Goal: Information Seeking & Learning: Obtain resource

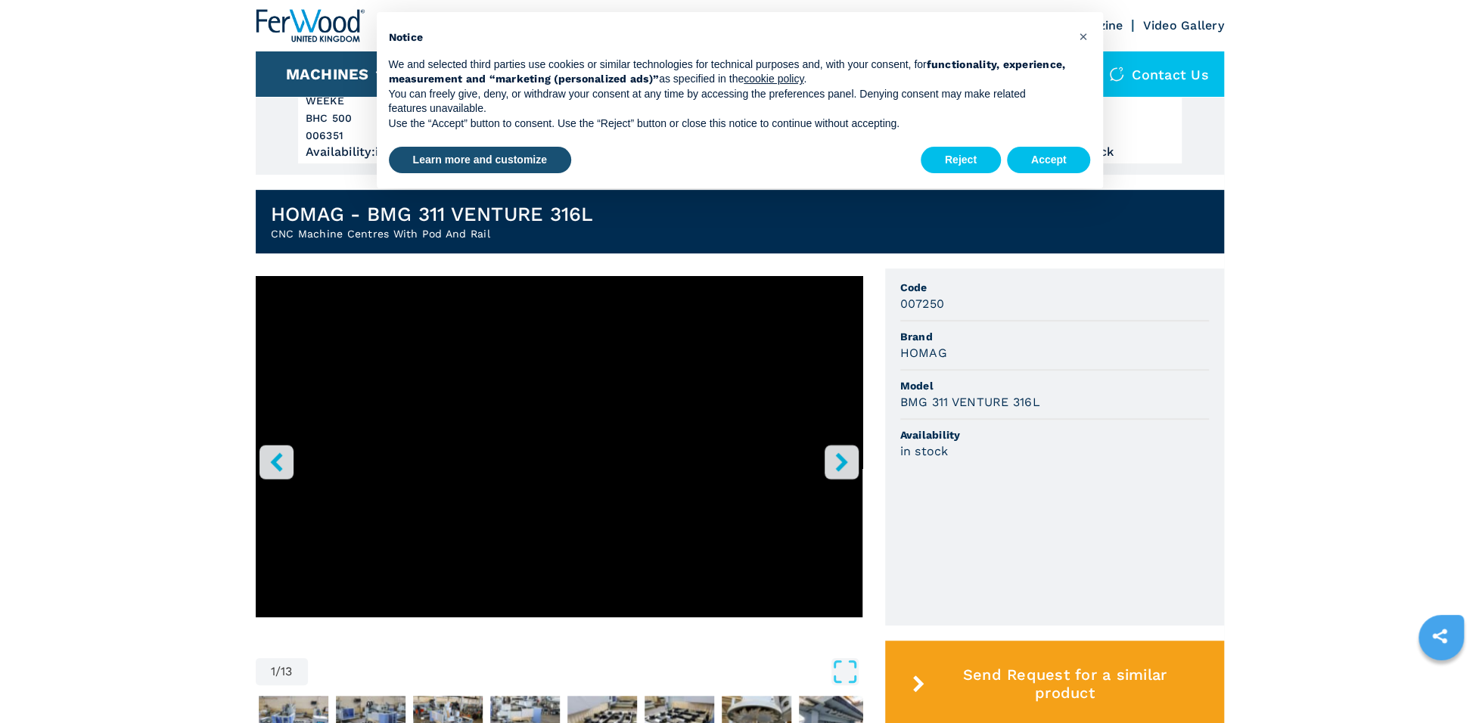
click at [838, 453] on icon "right-button" at bounding box center [841, 461] width 12 height 19
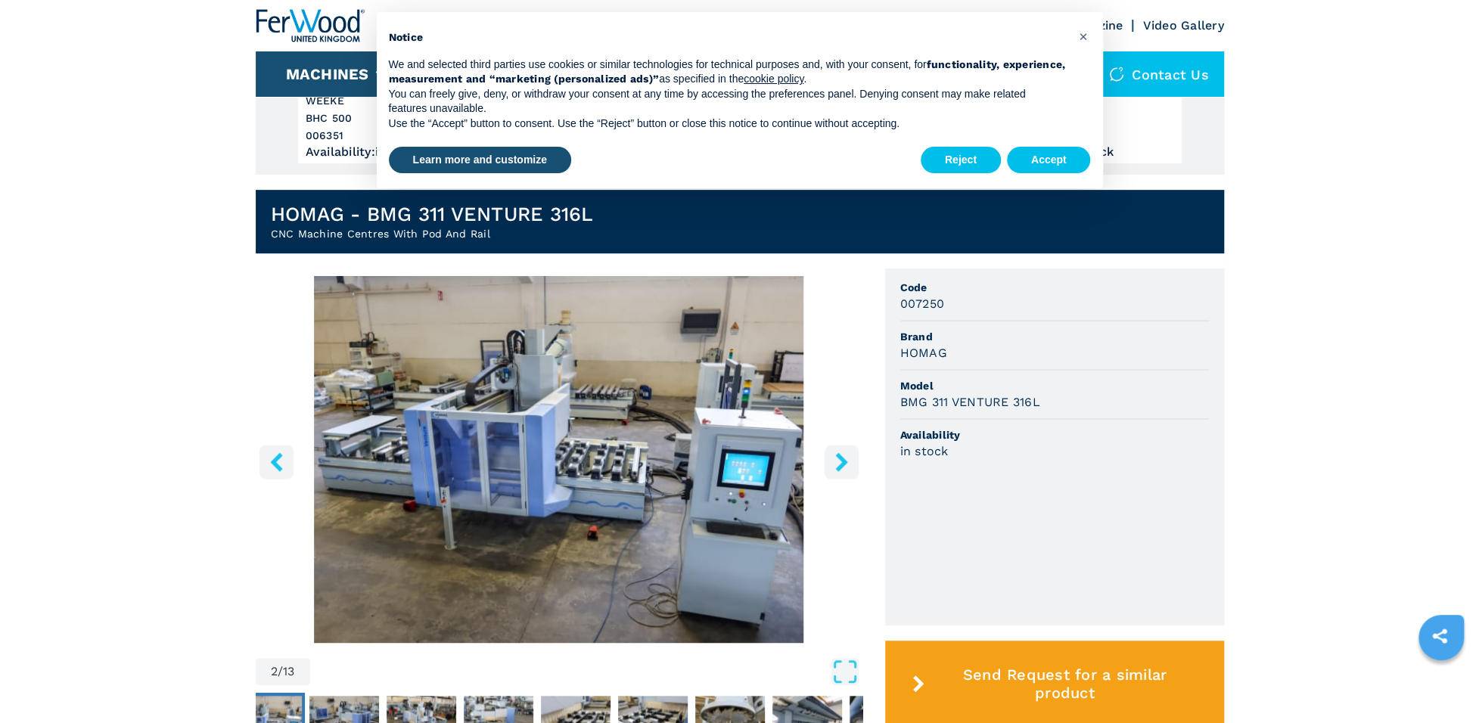
click at [838, 453] on icon "right-button" at bounding box center [841, 461] width 12 height 19
click at [849, 461] on icon "right-button" at bounding box center [841, 461] width 19 height 19
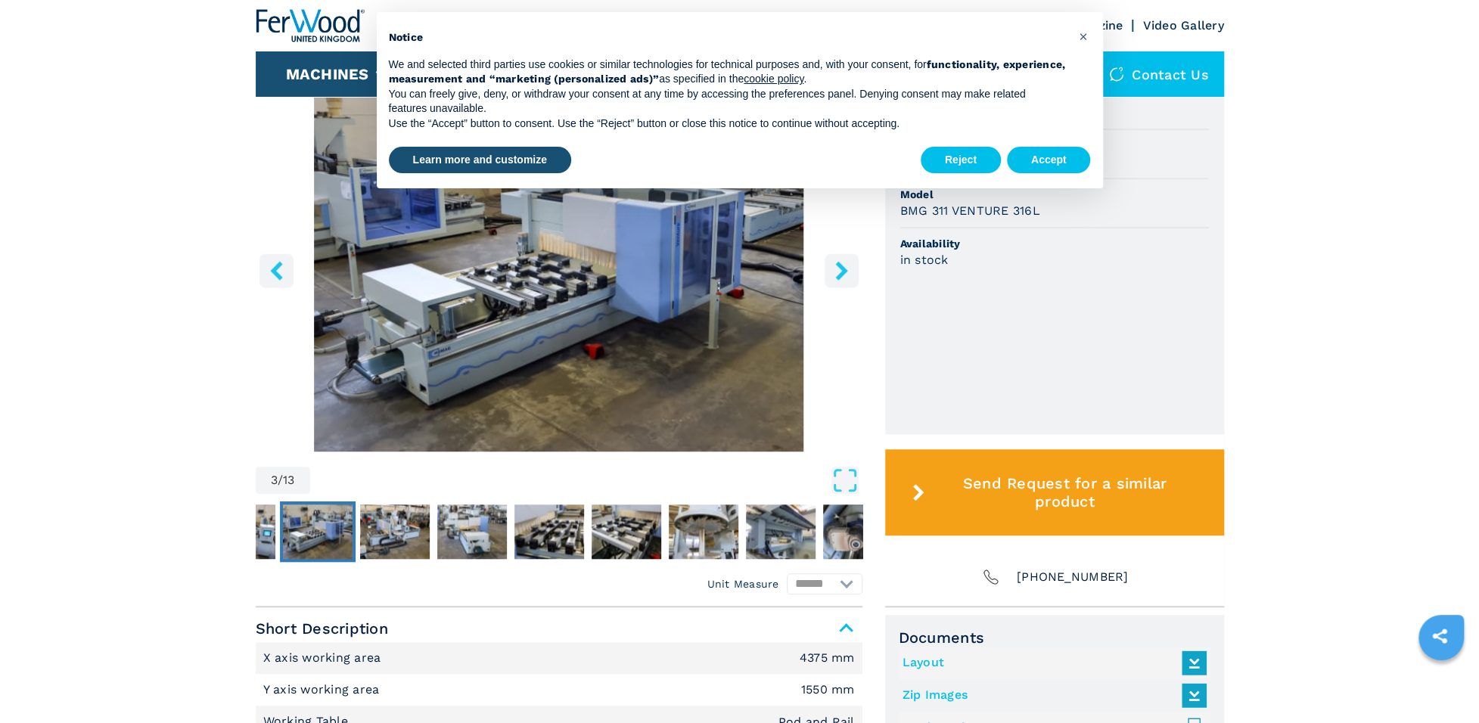
scroll to position [681, 0]
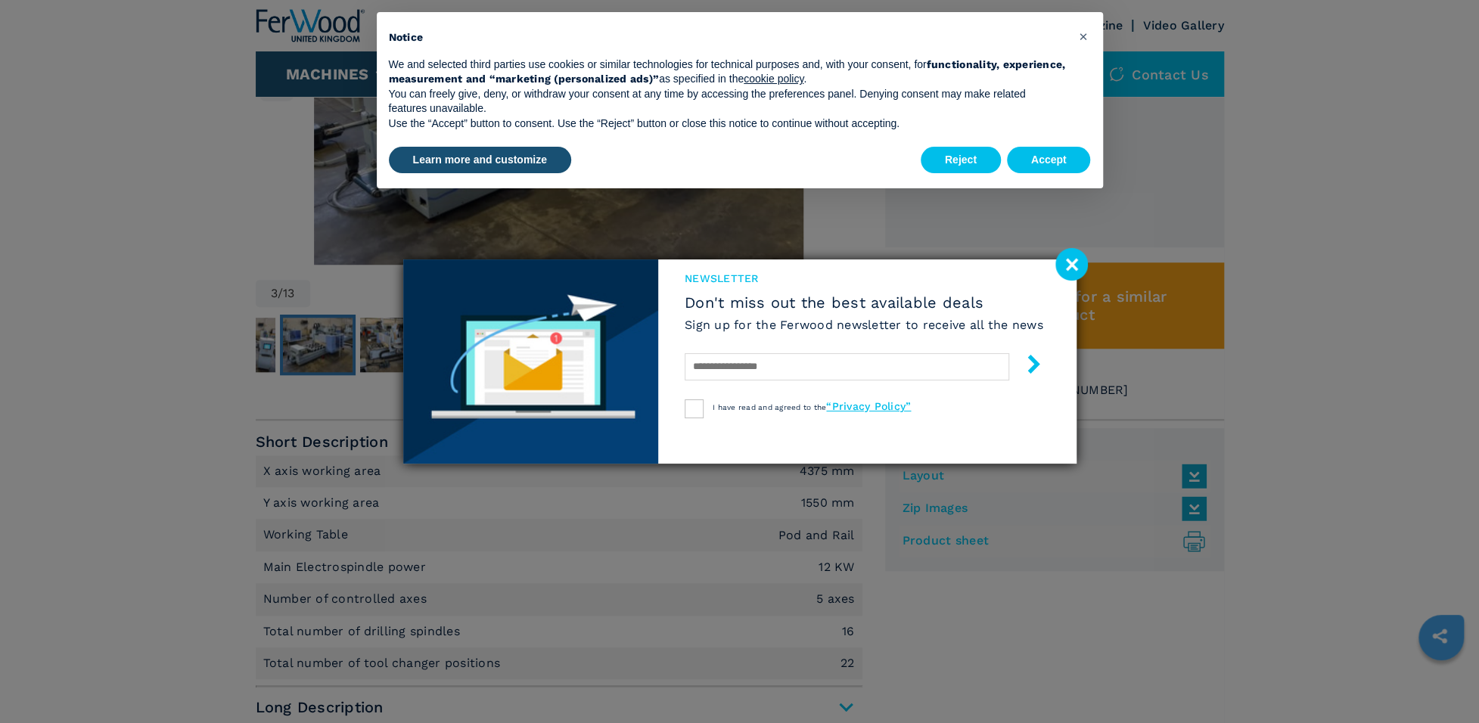
click at [1101, 266] on div "newsletter Don't miss out the best available deals Sign up for the Ferwood news…" at bounding box center [739, 361] width 1479 height 723
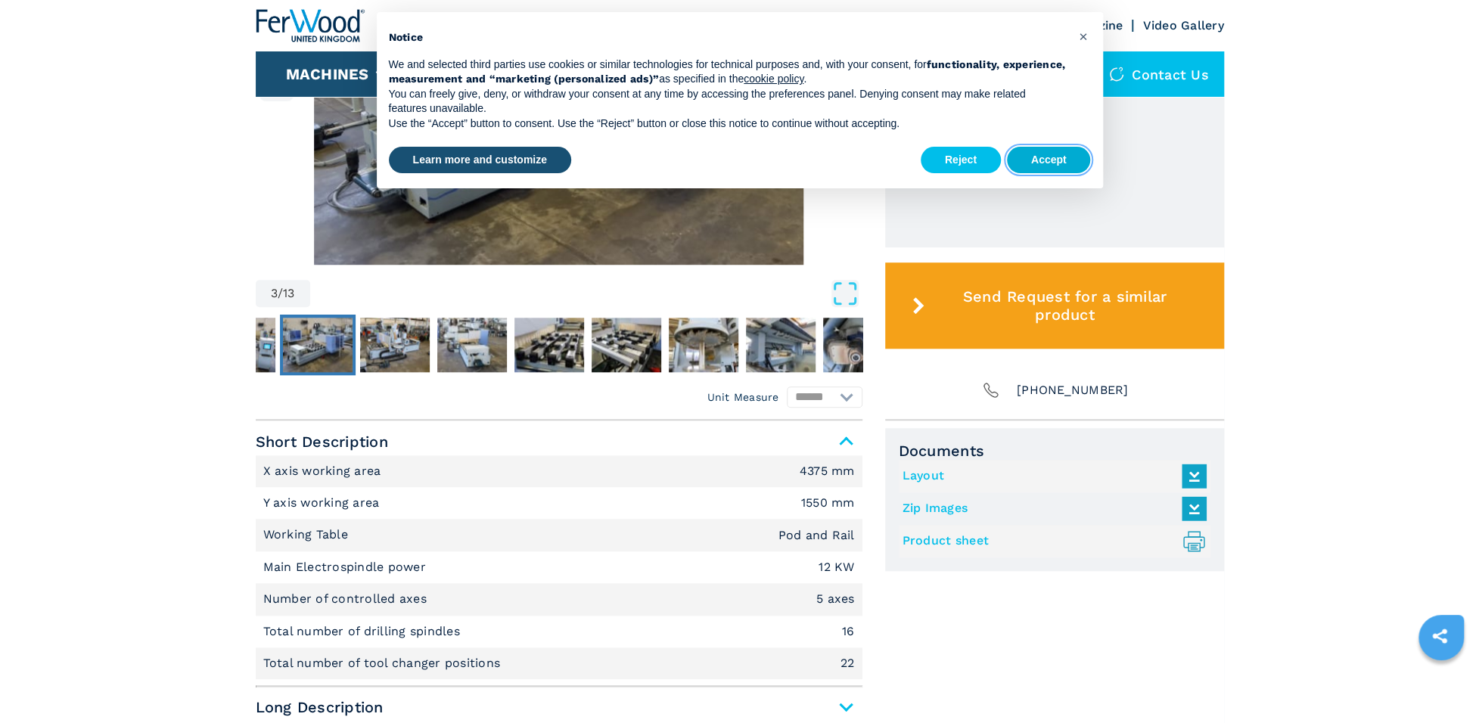
click at [1028, 168] on button "Accept" at bounding box center [1049, 160] width 84 height 27
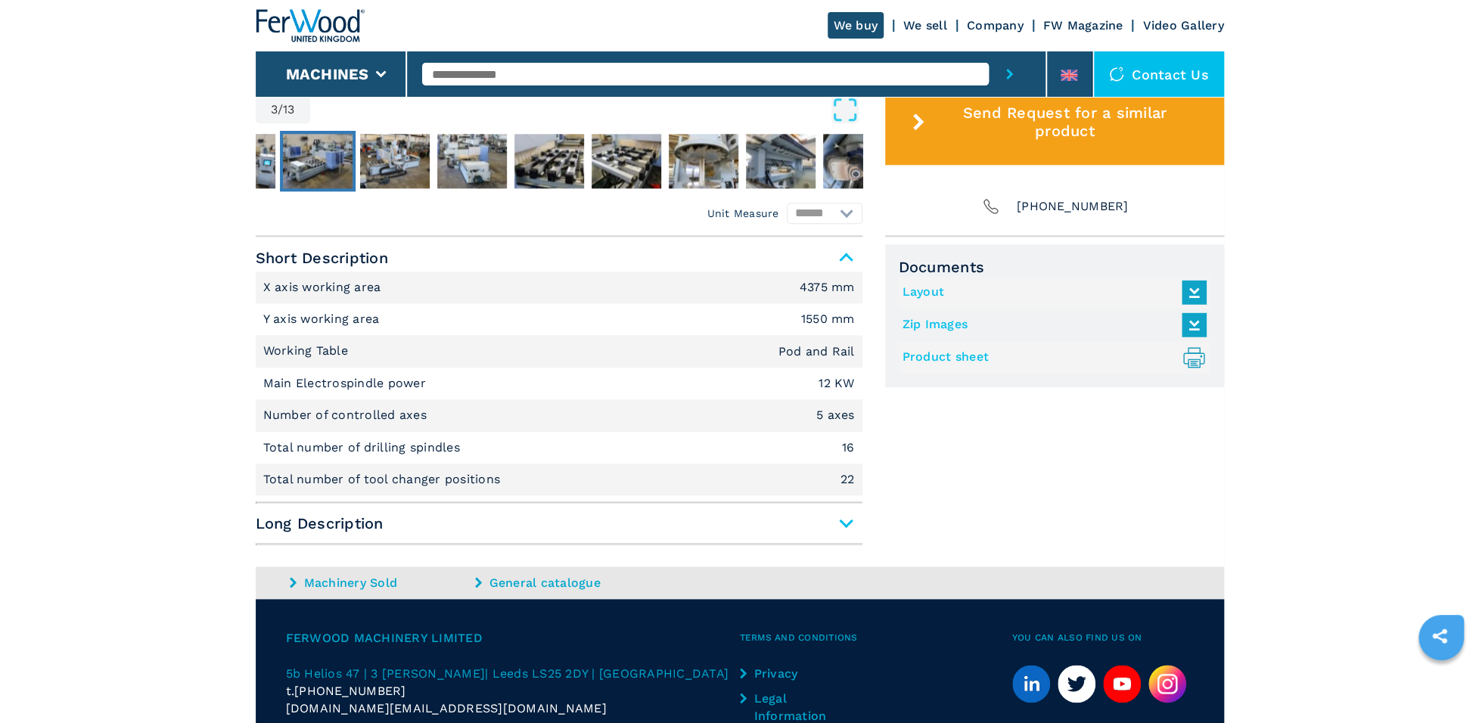
scroll to position [832, 0]
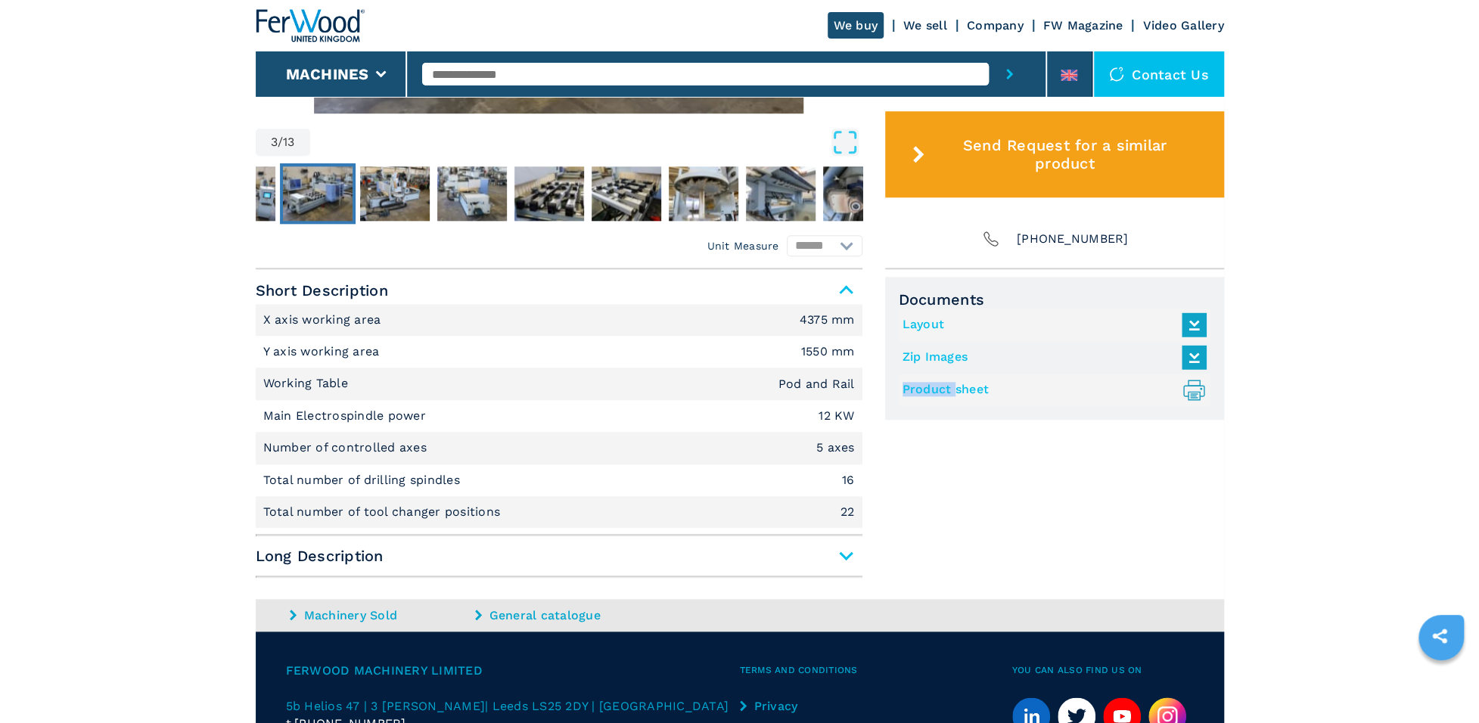
click at [933, 389] on link "Product sheet .prefix__st0{stroke-linecap:round;stroke-linejoin:round}.prefix__…" at bounding box center [1050, 389] width 296 height 25
